Goal: Find specific page/section: Find specific page/section

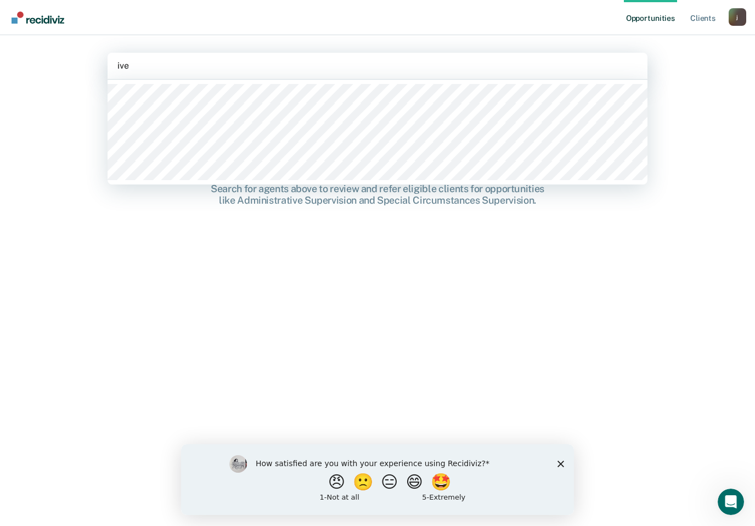
type input "ive"
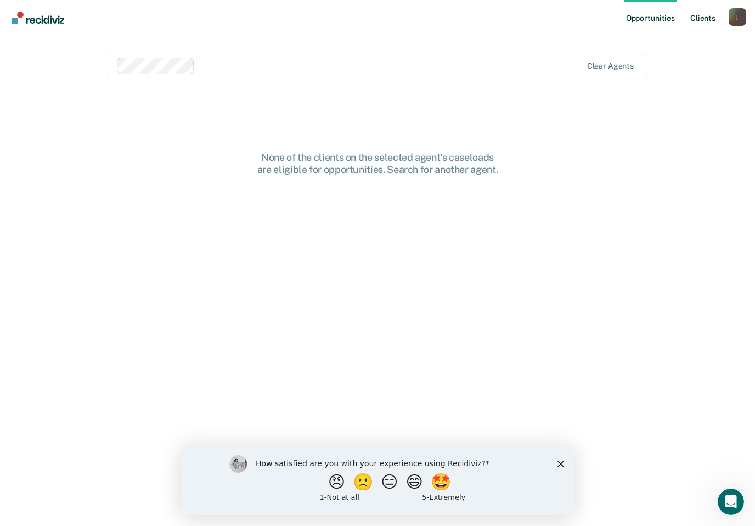
click at [699, 13] on link "Client s" at bounding box center [703, 17] width 30 height 35
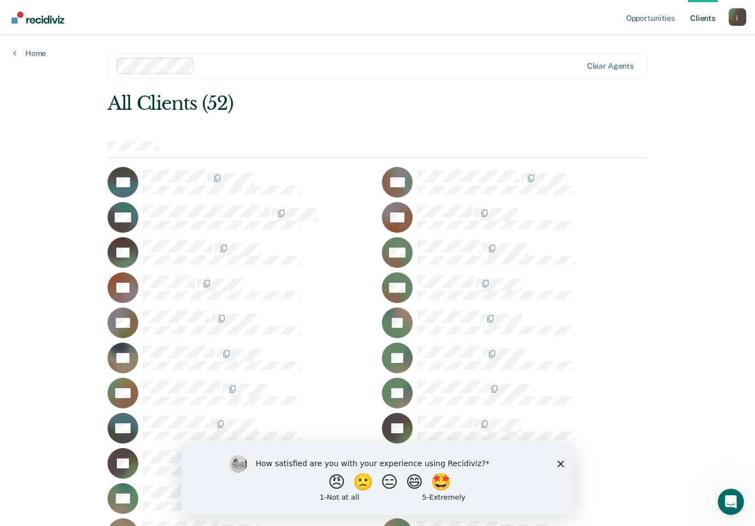
click at [563, 462] on polygon "Close survey" at bounding box center [561, 464] width 7 height 7
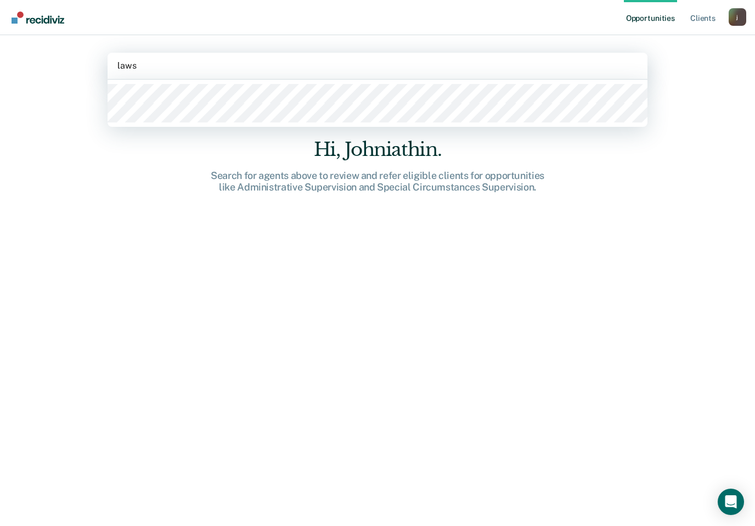
type input "laws"
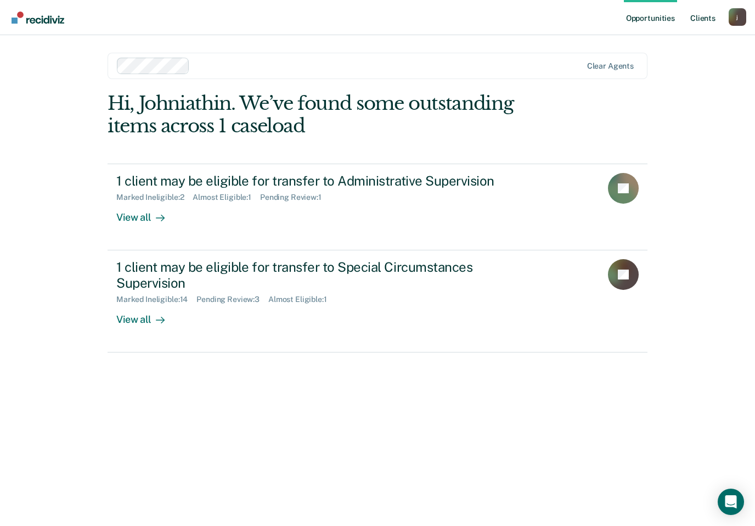
click at [702, 25] on link "Client s" at bounding box center [703, 17] width 30 height 35
